Goal: Task Accomplishment & Management: Use online tool/utility

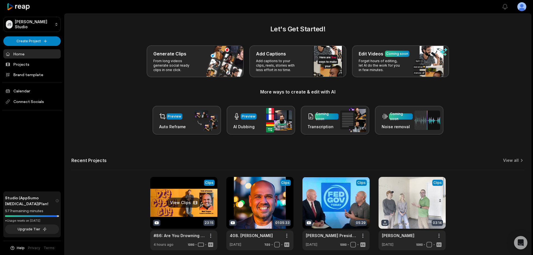
click at [192, 201] on link at bounding box center [183, 213] width 67 height 73
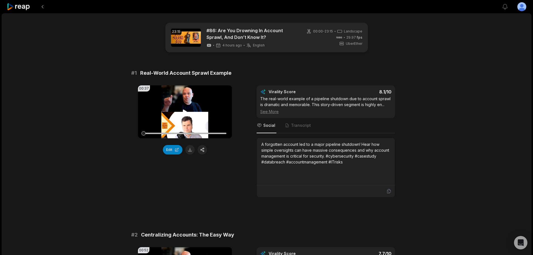
click at [184, 110] on icon at bounding box center [185, 111] width 4 height 5
click at [185, 110] on icon at bounding box center [185, 112] width 7 height 7
click at [185, 112] on icon at bounding box center [185, 111] width 4 height 5
click at [181, 104] on video "Your browser does not support mp4 format." at bounding box center [185, 111] width 94 height 53
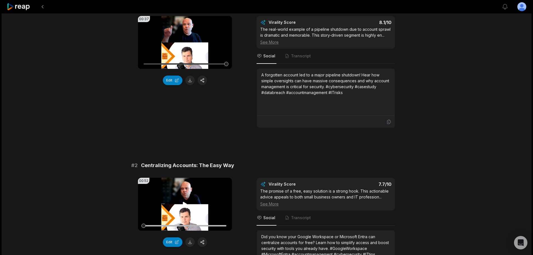
scroll to position [112, 0]
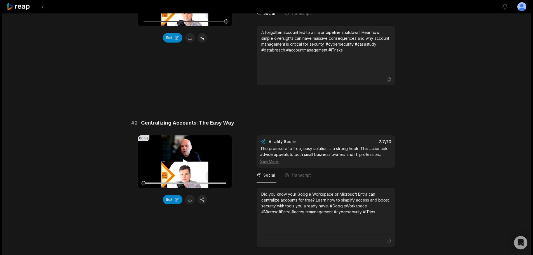
click at [186, 150] on video "Your browser does not support mp4 format." at bounding box center [185, 161] width 94 height 53
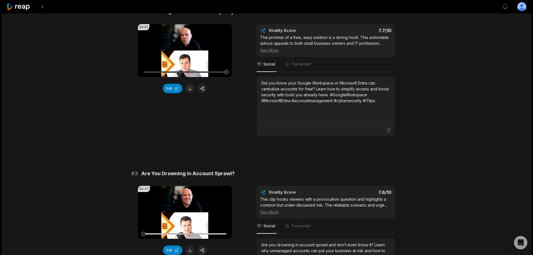
scroll to position [224, 0]
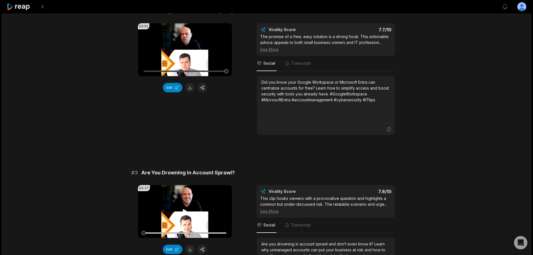
click at [165, 212] on video "Your browser does not support mp4 format." at bounding box center [185, 211] width 94 height 53
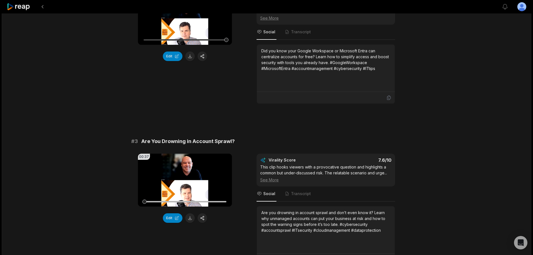
scroll to position [280, 0]
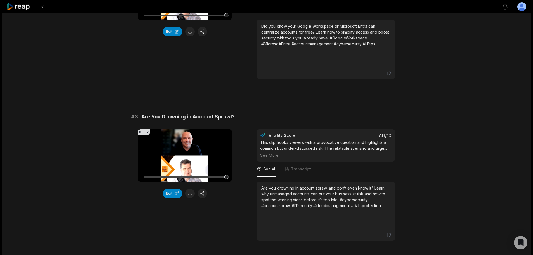
drag, startPoint x: 172, startPoint y: 195, endPoint x: 126, endPoint y: 211, distance: 48.9
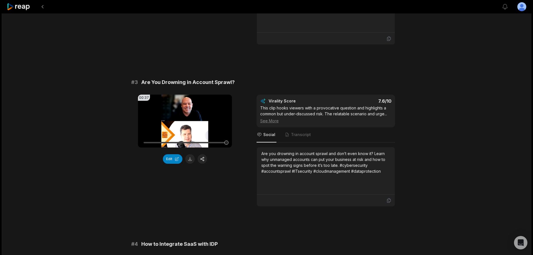
scroll to position [309, 0]
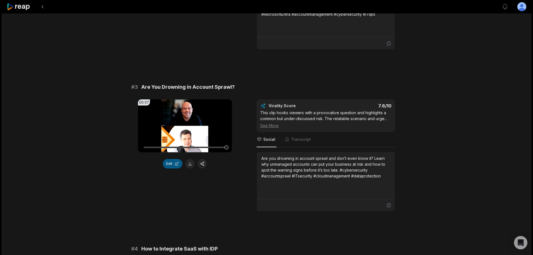
click at [170, 163] on button "Edit" at bounding box center [173, 164] width 20 height 10
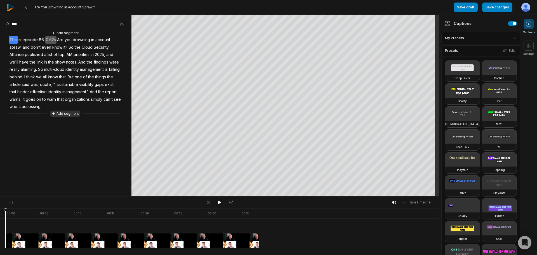
click at [66, 115] on button "Add segment" at bounding box center [65, 113] width 30 height 6
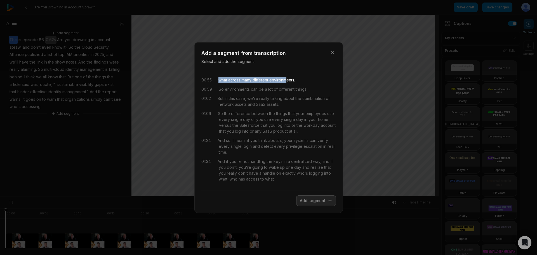
drag, startPoint x: 220, startPoint y: 79, endPoint x: 287, endPoint y: 81, distance: 67.2
click at [287, 81] on div "what across many different environments." at bounding box center [256, 80] width 77 height 6
click at [313, 201] on button "Add segment" at bounding box center [316, 200] width 40 height 11
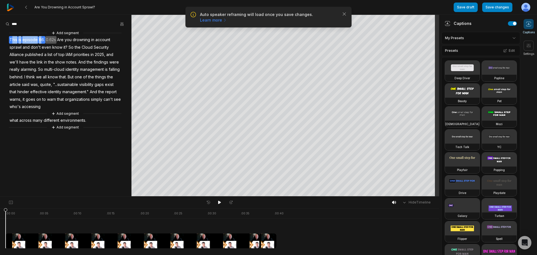
drag, startPoint x: 13, startPoint y: 37, endPoint x: 41, endPoint y: 40, distance: 28.9
click at [41, 40] on div "Add segment This is episode 86. 0.62s Are you drowning in account sprawl and do…" at bounding box center [65, 80] width 131 height 100
click at [41, 57] on button "Remove video" at bounding box center [42, 56] width 38 height 7
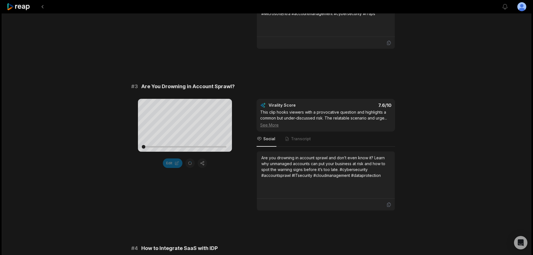
scroll to position [168, 0]
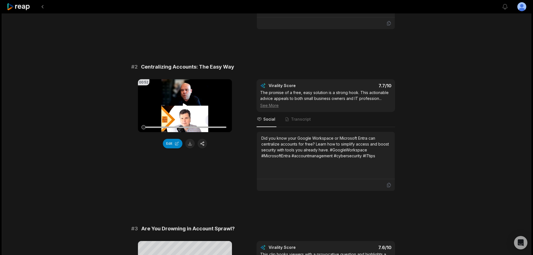
click at [183, 105] on icon at bounding box center [185, 105] width 4 height 5
click at [217, 126] on div at bounding box center [185, 126] width 83 height 1
click at [185, 100] on video "Your browser does not support mp4 format." at bounding box center [185, 105] width 94 height 53
click at [192, 145] on button at bounding box center [190, 144] width 10 height 10
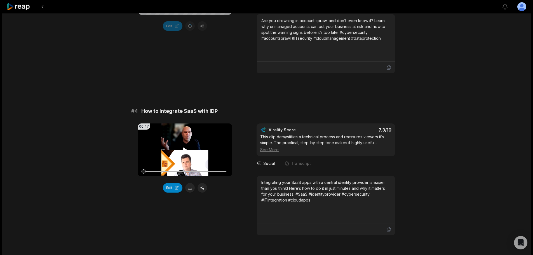
scroll to position [448, 0]
click at [173, 187] on button "Edit" at bounding box center [173, 187] width 20 height 10
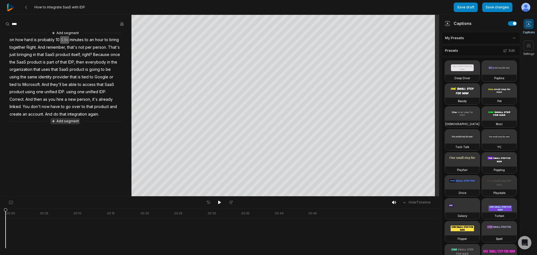
click at [66, 123] on button "Add segment" at bounding box center [65, 121] width 30 height 6
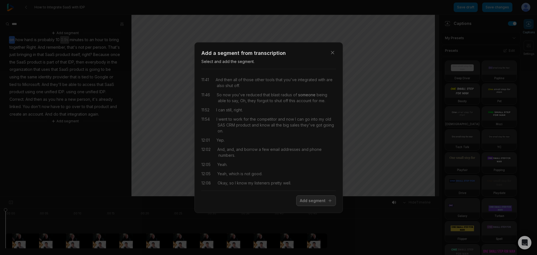
scroll to position [56, 0]
click at [331, 53] on icon "button" at bounding box center [333, 53] width 6 height 6
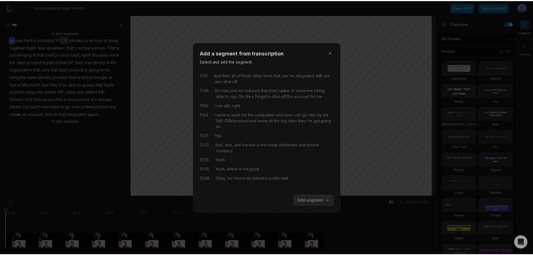
scroll to position [0, 0]
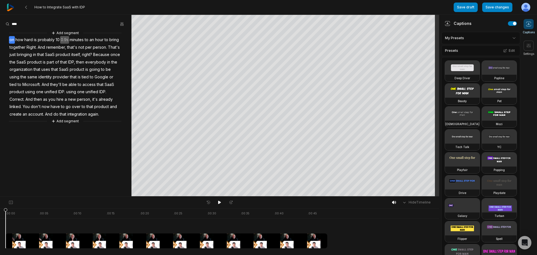
click at [6, 9] on div "How to Integrate SaaS with IDP Save draft Save changes Open user menu" at bounding box center [268, 7] width 537 height 15
click at [9, 7] on img at bounding box center [11, 8] width 8 height 8
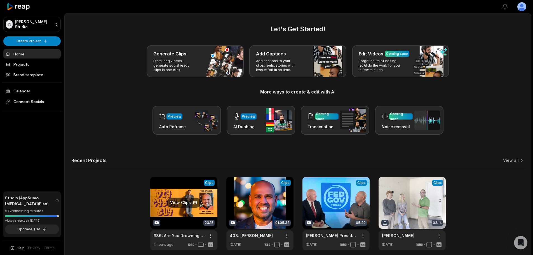
click at [181, 199] on link at bounding box center [183, 213] width 67 height 73
